Goal: Information Seeking & Learning: Find specific fact

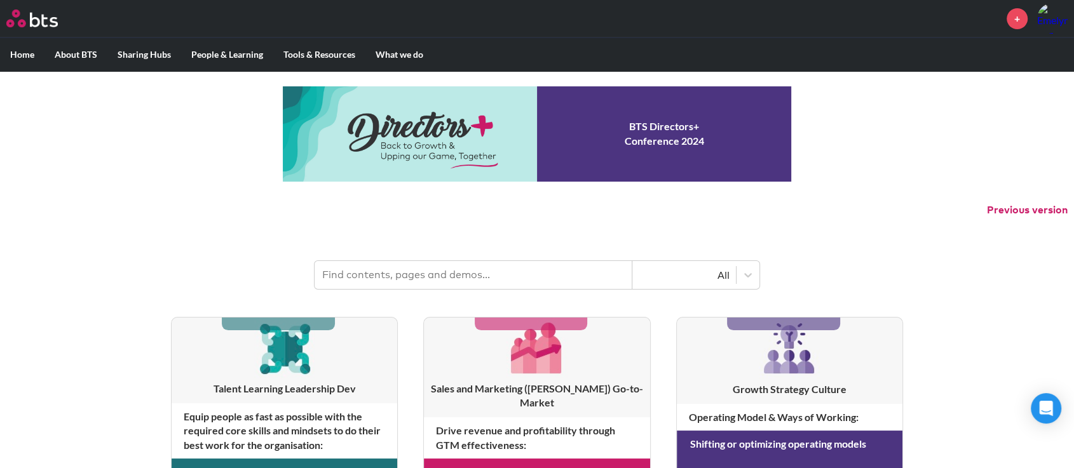
click at [432, 270] on input "text" at bounding box center [474, 275] width 318 height 28
type input "whistler"
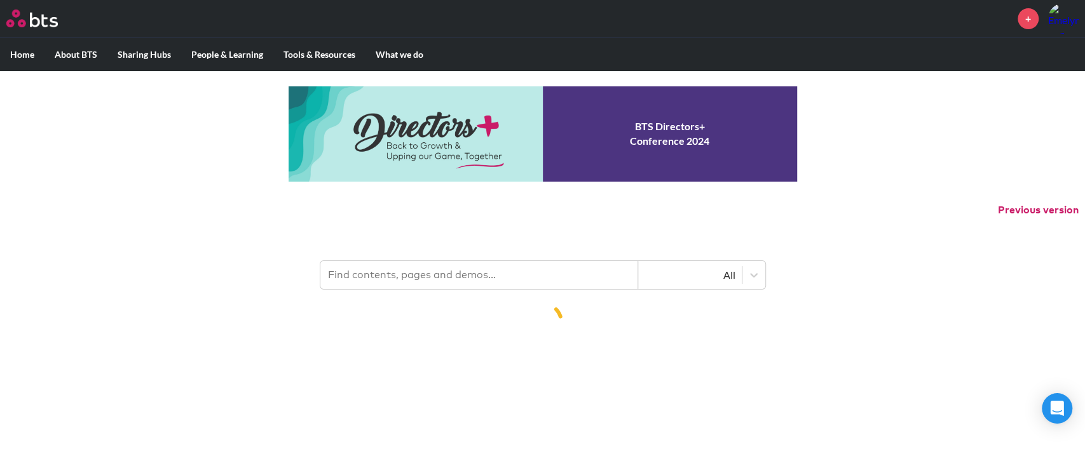
click at [475, 283] on input "text" at bounding box center [479, 275] width 318 height 28
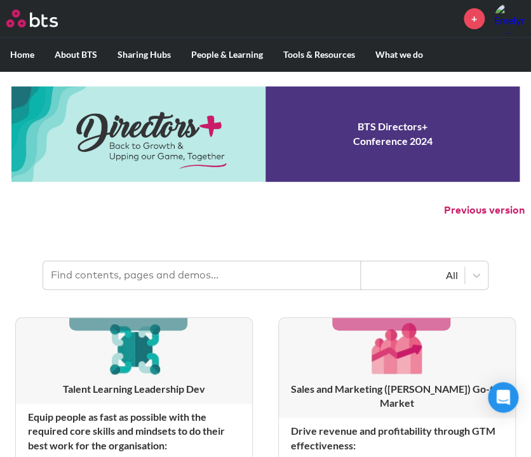
click at [210, 280] on input "text" at bounding box center [202, 275] width 318 height 28
type input "whistler"
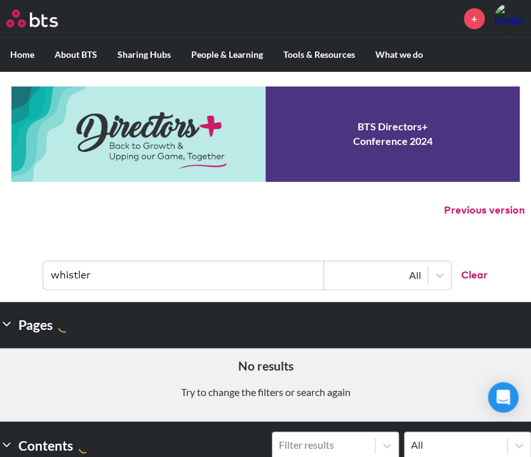
click at [153, 225] on div "MENU + Home About BTS Who we are How we work: Policies, Toolkits and Guidance I…" at bounding box center [265, 331] width 531 height 662
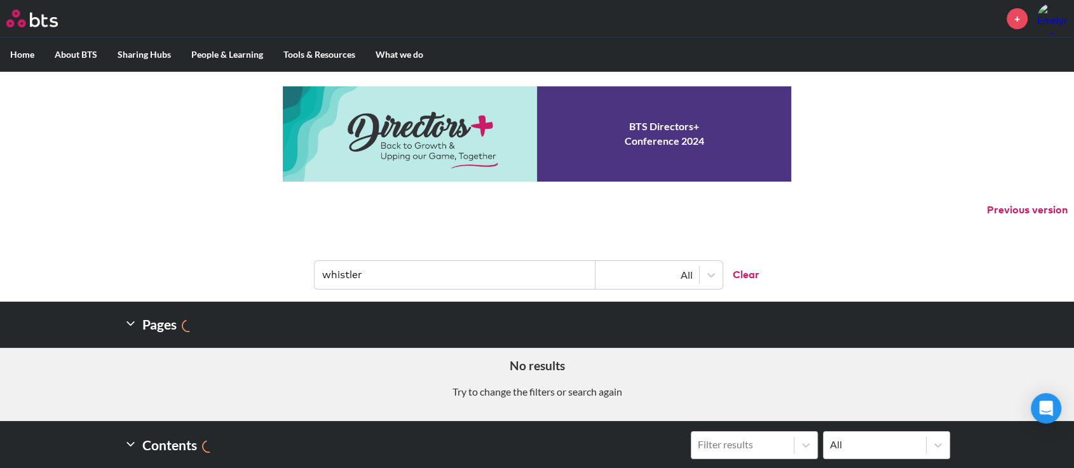
click at [453, 272] on input "whistler" at bounding box center [455, 275] width 281 height 28
click at [450, 268] on input "whistler" at bounding box center [455, 275] width 281 height 28
drag, startPoint x: 163, startPoint y: 210, endPoint x: 164, endPoint y: 217, distance: 7.0
click at [164, 211] on p "Previous version" at bounding box center [537, 210] width 1074 height 27
